Goal: Find specific page/section: Find specific page/section

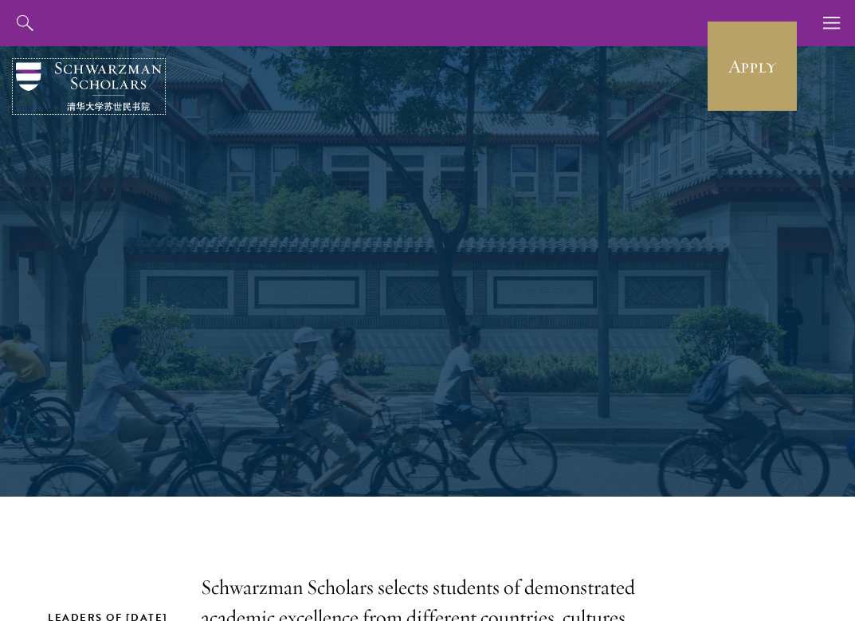
click at [96, 75] on img at bounding box center [89, 86] width 146 height 49
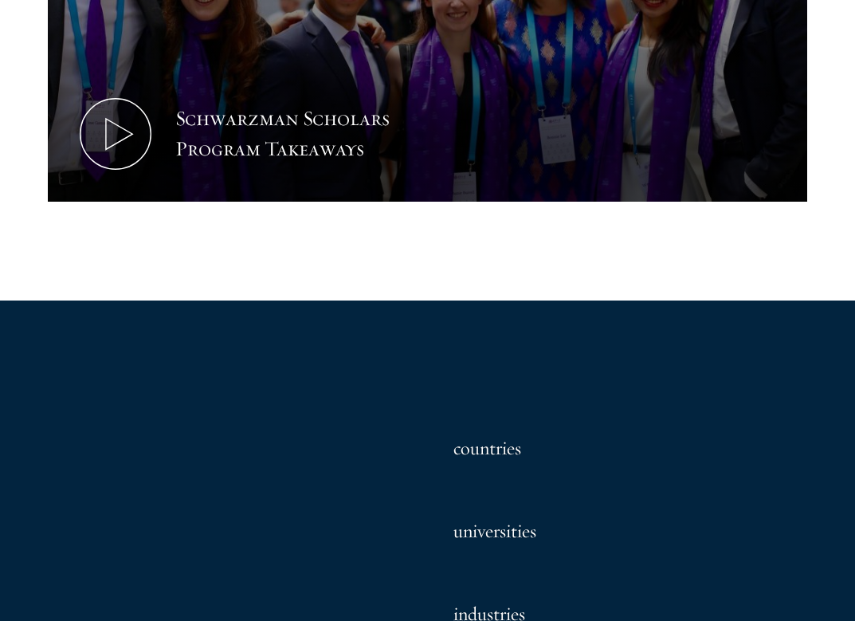
scroll to position [1036, 0]
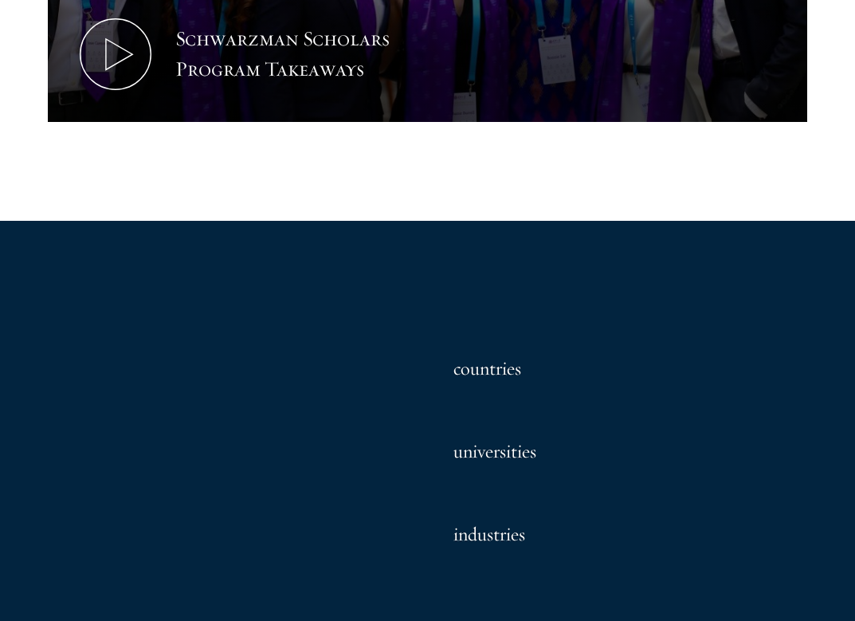
click at [490, 390] on h3 "universities" at bounding box center [485, 431] width 102 height 83
click at [490, 392] on h3 "universities" at bounding box center [485, 431] width 102 height 83
click at [496, 404] on h3 "universities" at bounding box center [485, 431] width 102 height 83
click at [505, 395] on h3 "universities" at bounding box center [485, 431] width 102 height 83
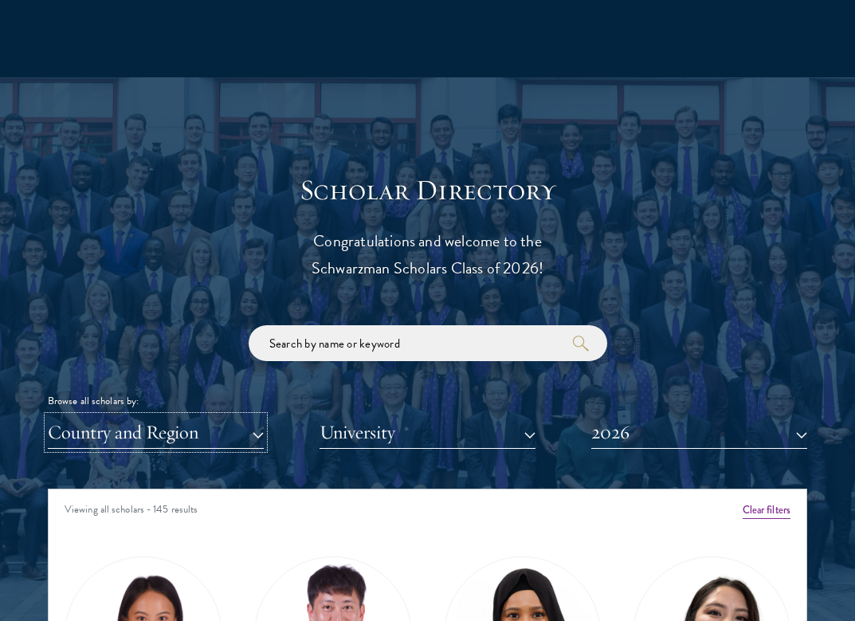
click at [225, 416] on button "Country and Region" at bounding box center [156, 432] width 216 height 33
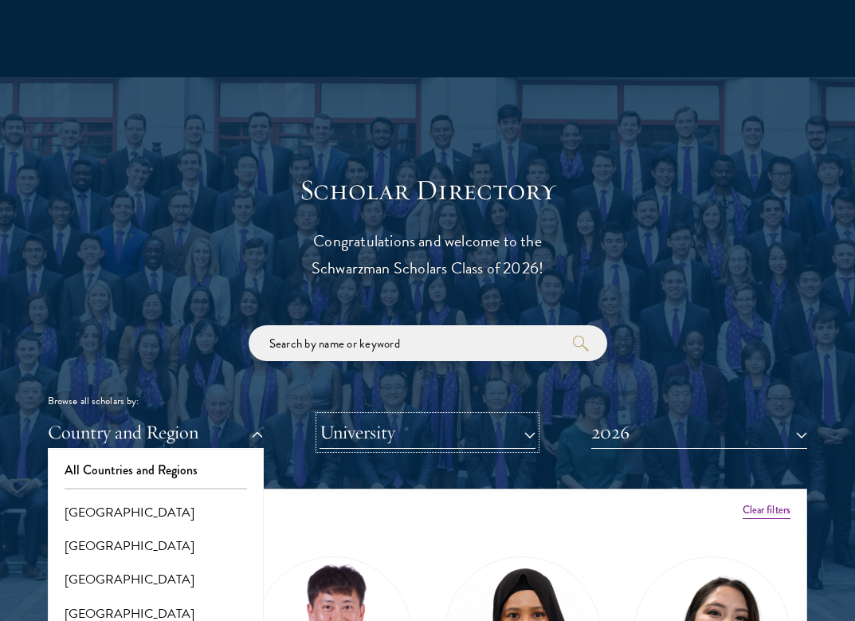
click at [404, 416] on button "University" at bounding box center [427, 432] width 216 height 33
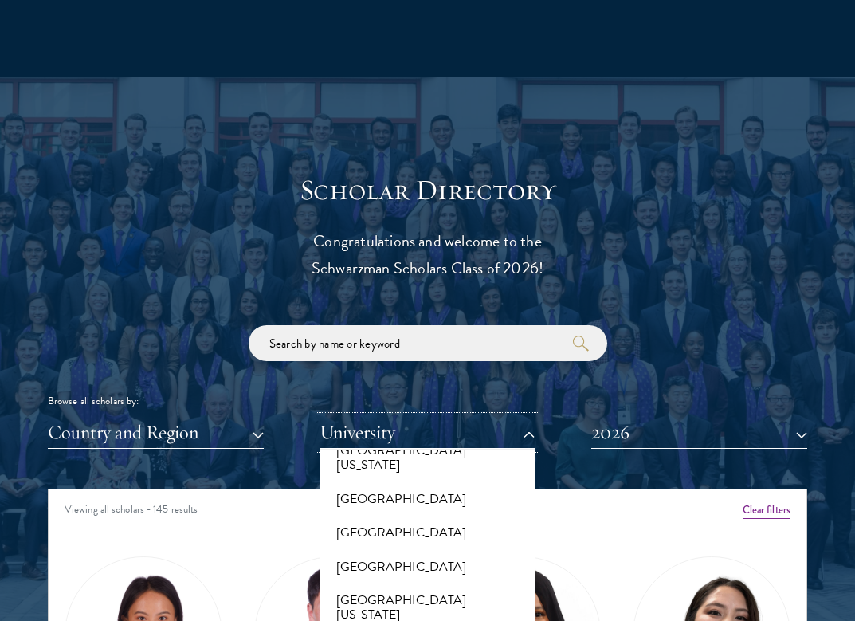
scroll to position [16966, 0]
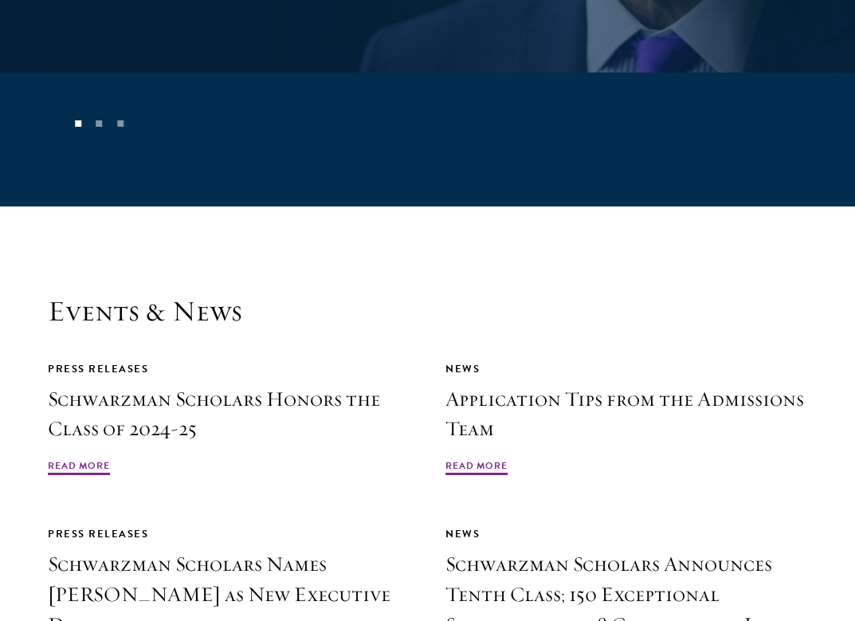
scroll to position [4302, 0]
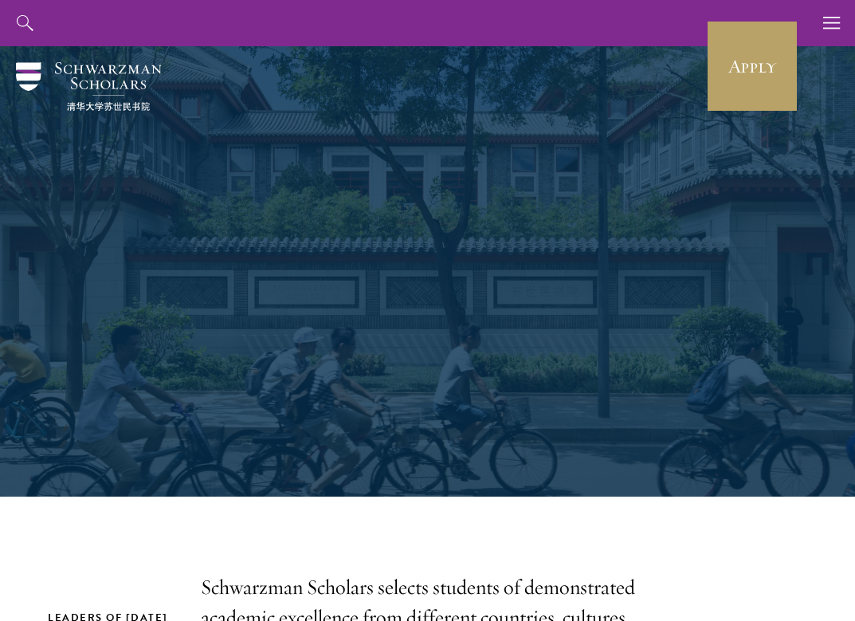
click at [810, 327] on div at bounding box center [427, 271] width 855 height 450
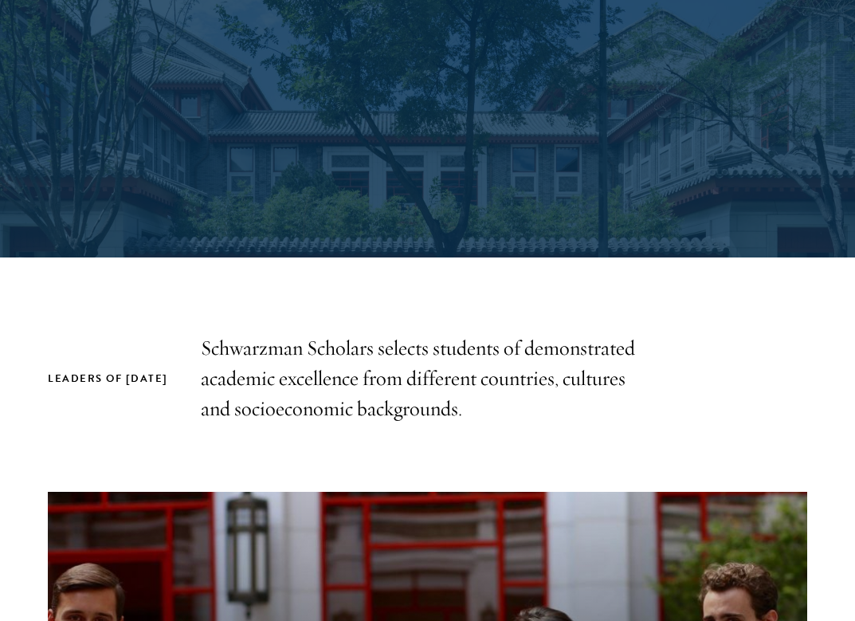
scroll to position [717, 0]
